Goal: Navigation & Orientation: Find specific page/section

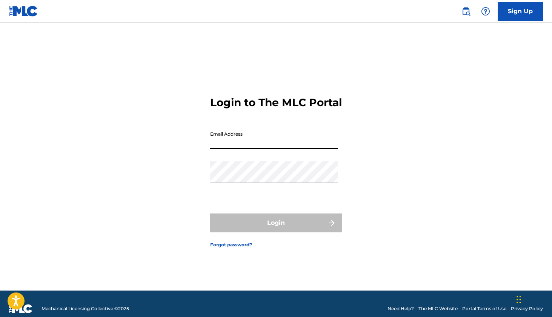
type input "[EMAIL_ADDRESS][DOMAIN_NAME]"
click at [276, 229] on button "Login" at bounding box center [276, 222] width 132 height 19
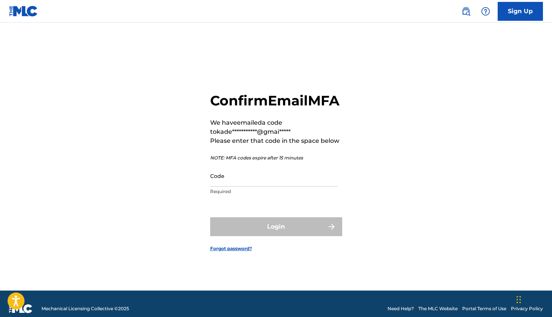
click at [242, 178] on input "Code" at bounding box center [274, 176] width 128 height 22
paste input "512838"
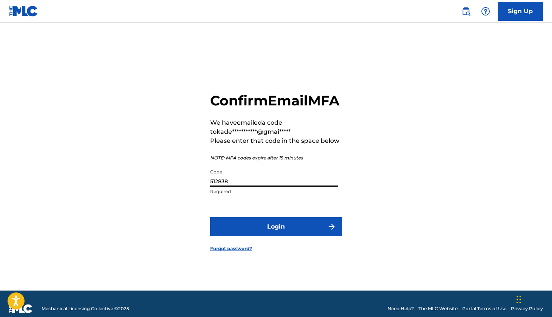
type input "512838"
click at [233, 236] on button "Login" at bounding box center [276, 226] width 132 height 19
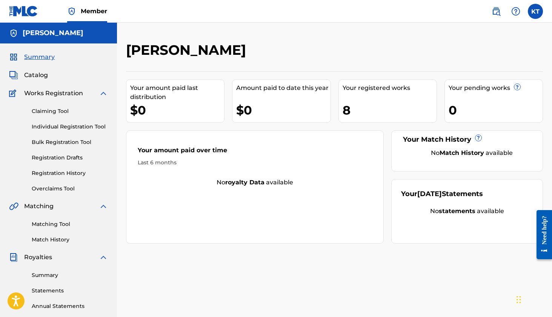
click at [31, 78] on span "Catalog" at bounding box center [36, 75] width 24 height 9
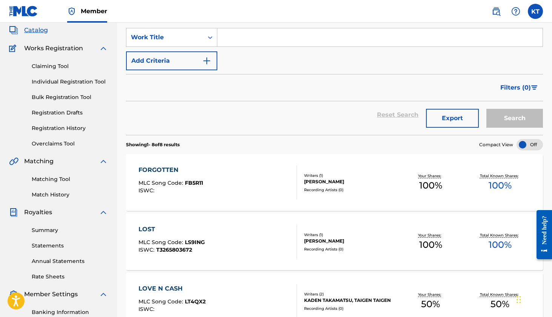
scroll to position [43, 0]
